Goal: Task Accomplishment & Management: Manage account settings

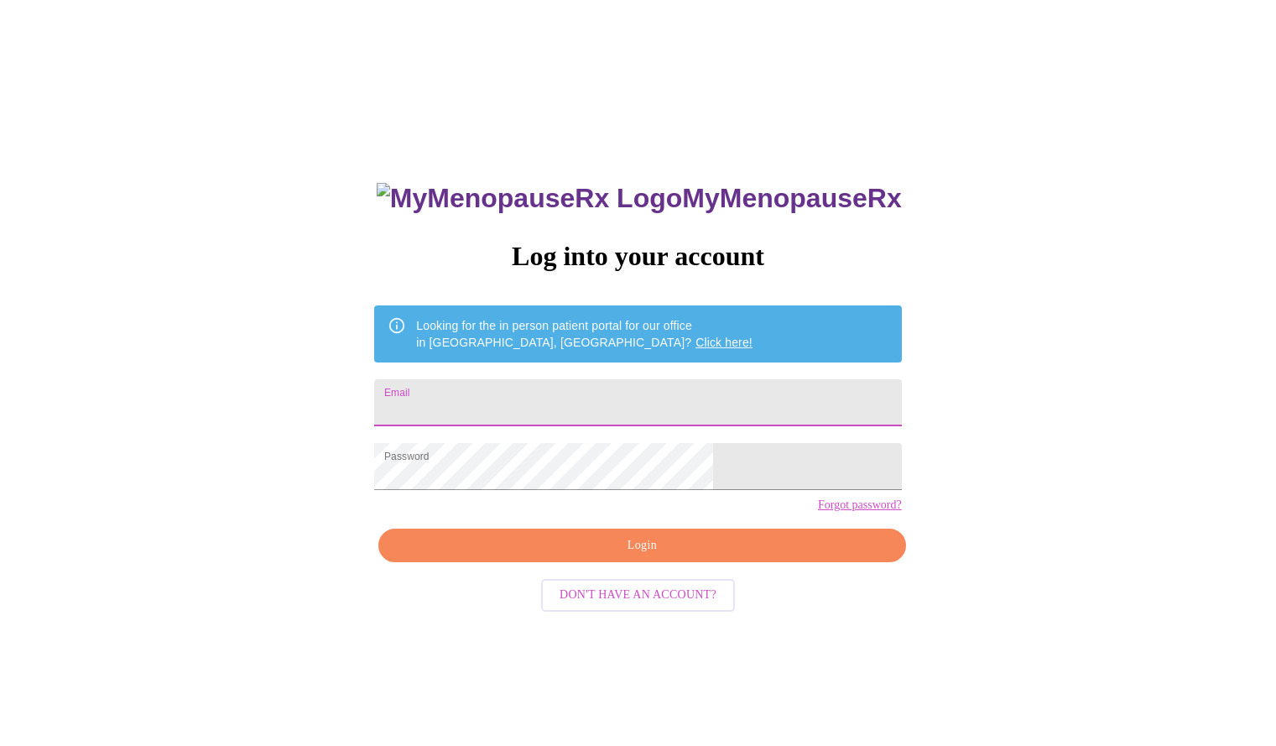
click at [608, 394] on input "Email" at bounding box center [637, 402] width 527 height 47
type input "christinamriley@live.com"
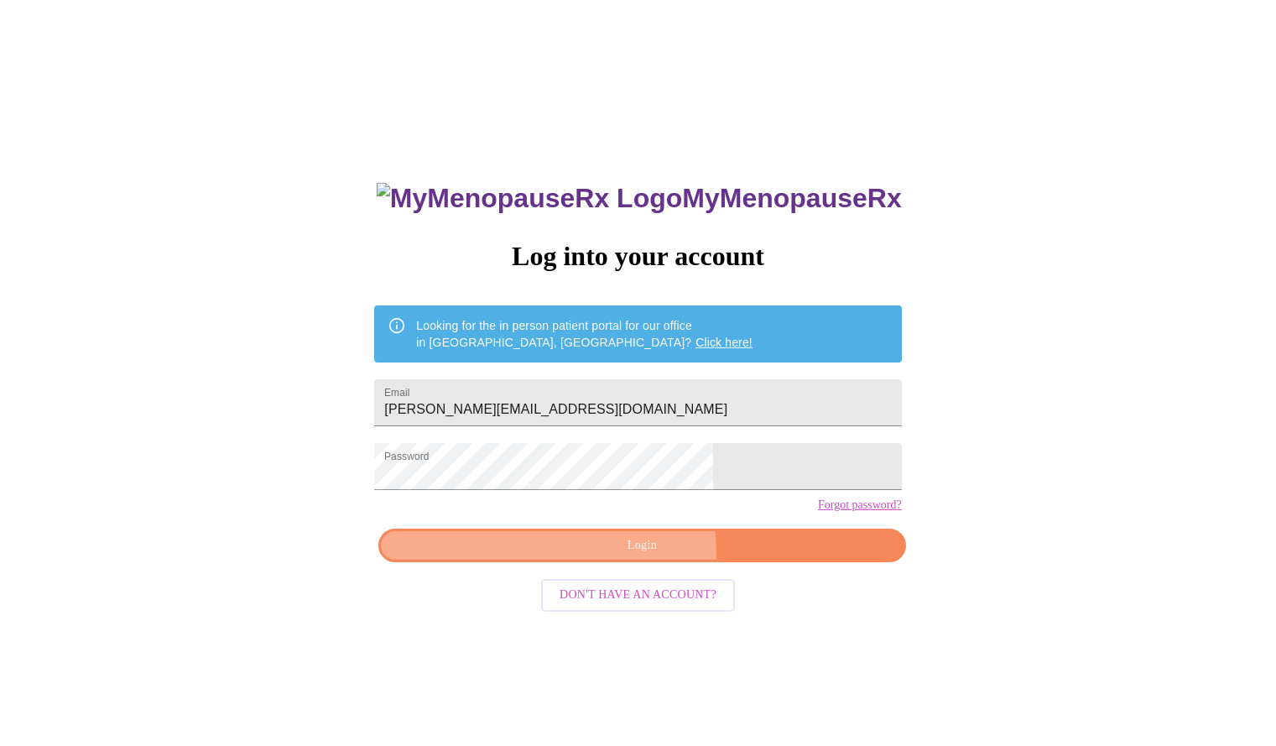
click at [638, 556] on span "Login" at bounding box center [642, 545] width 488 height 21
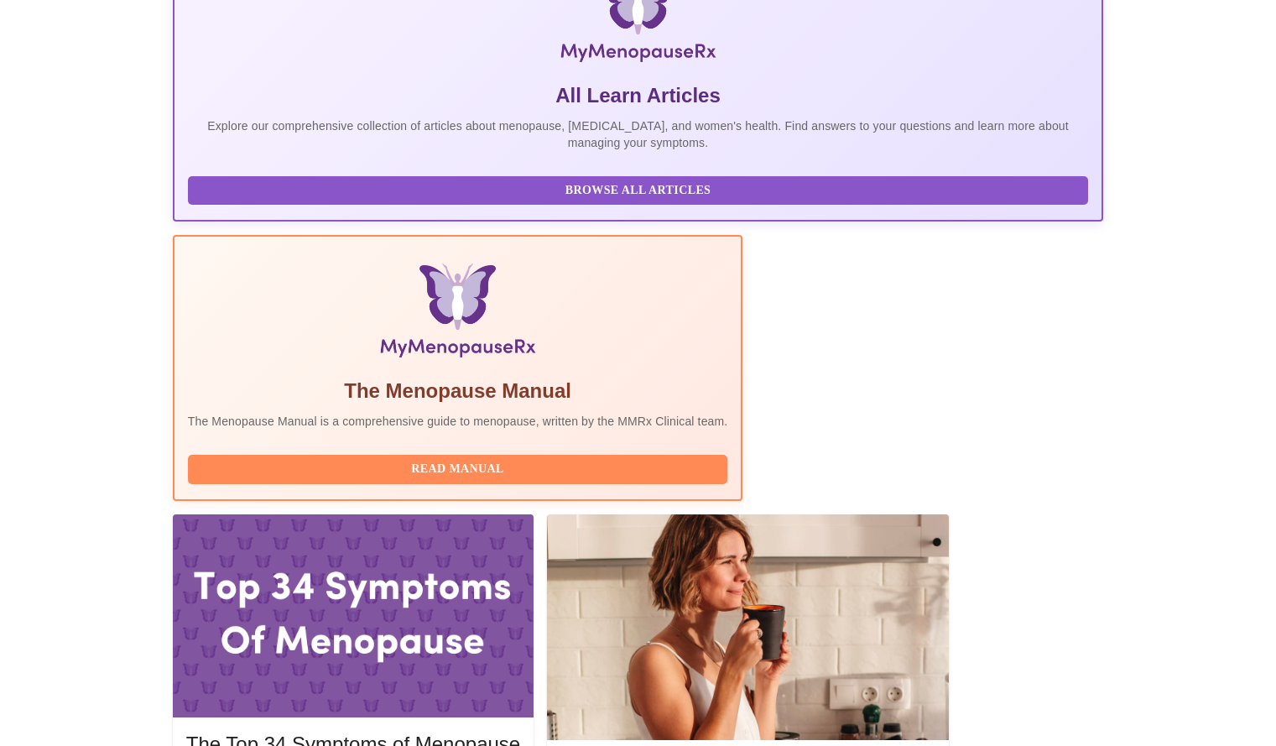
scroll to position [357, 0]
